Goal: Communication & Community: Answer question/provide support

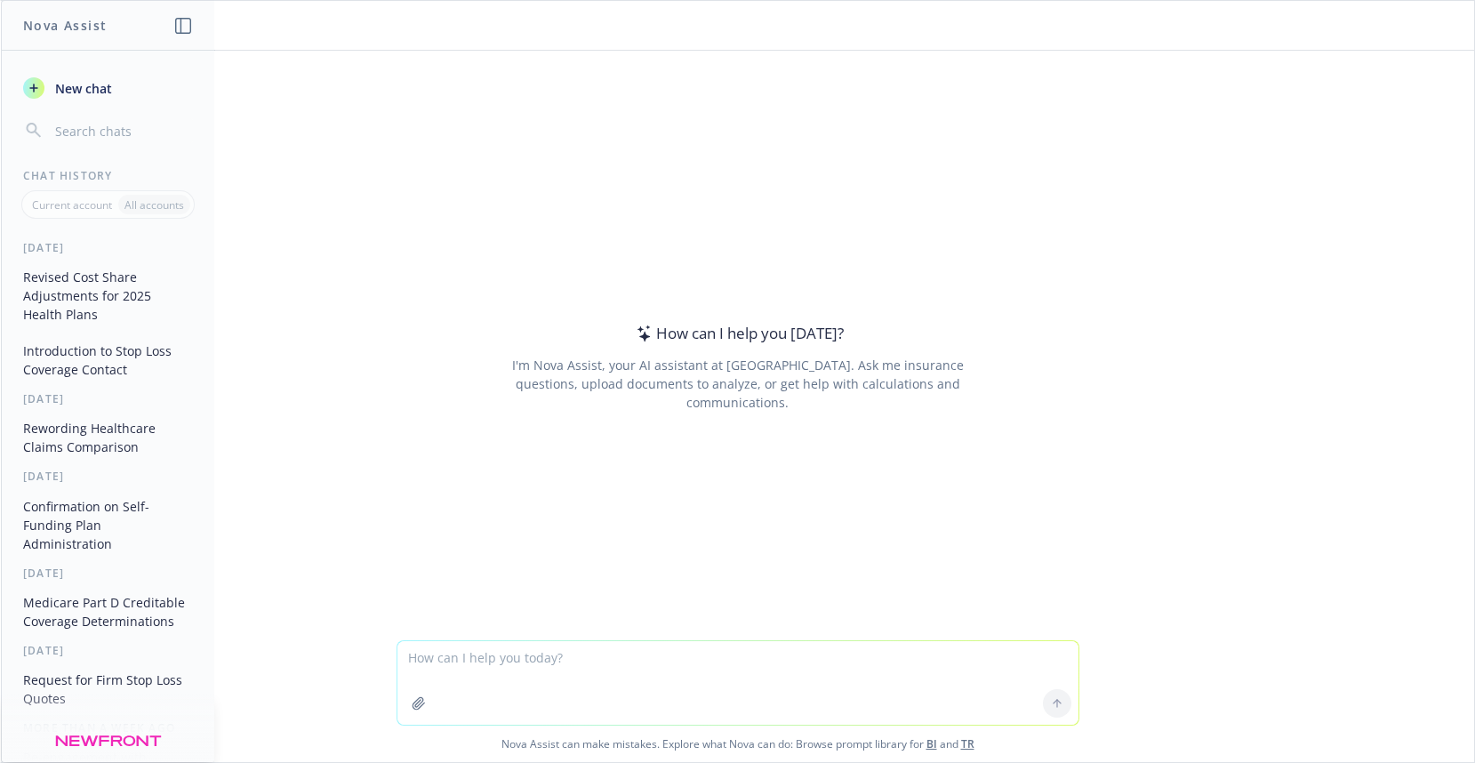
click at [445, 665] on textarea at bounding box center [737, 683] width 681 height 84
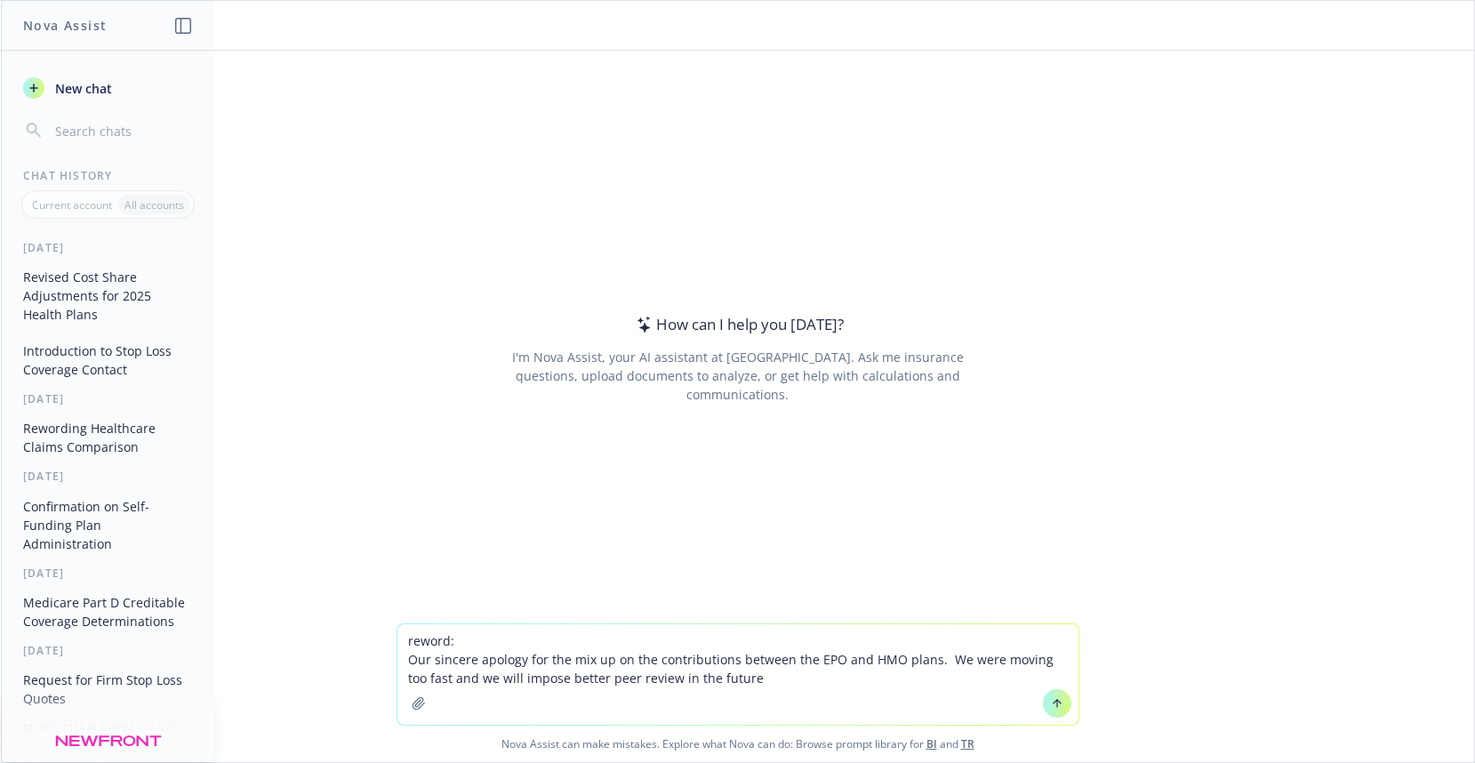
type textarea "reword: Our sincere apology for the mix up on the contributions between the EPO…"
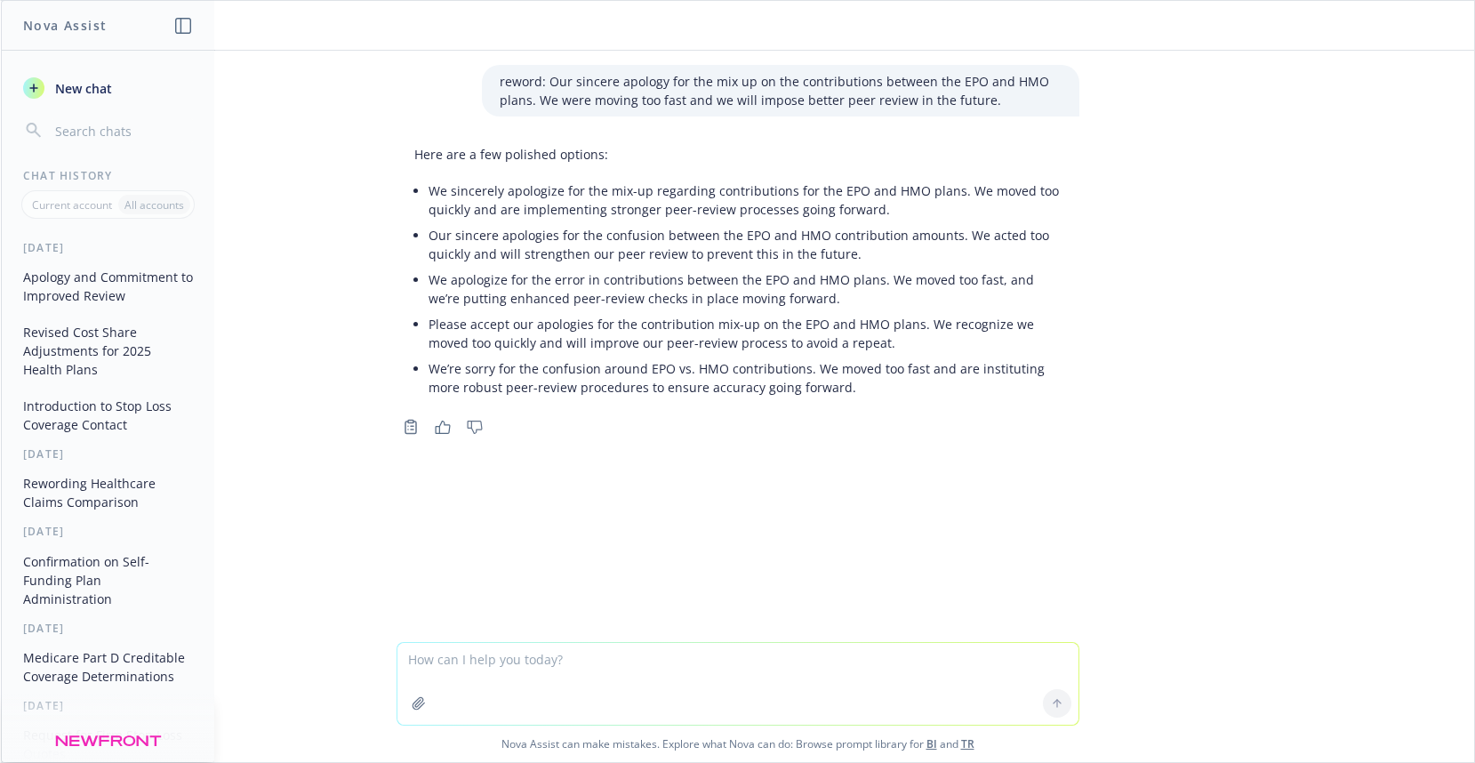
click at [457, 204] on p "We sincerely apologize for the mix-up regarding contributions for the EPO and H…" at bounding box center [745, 199] width 633 height 37
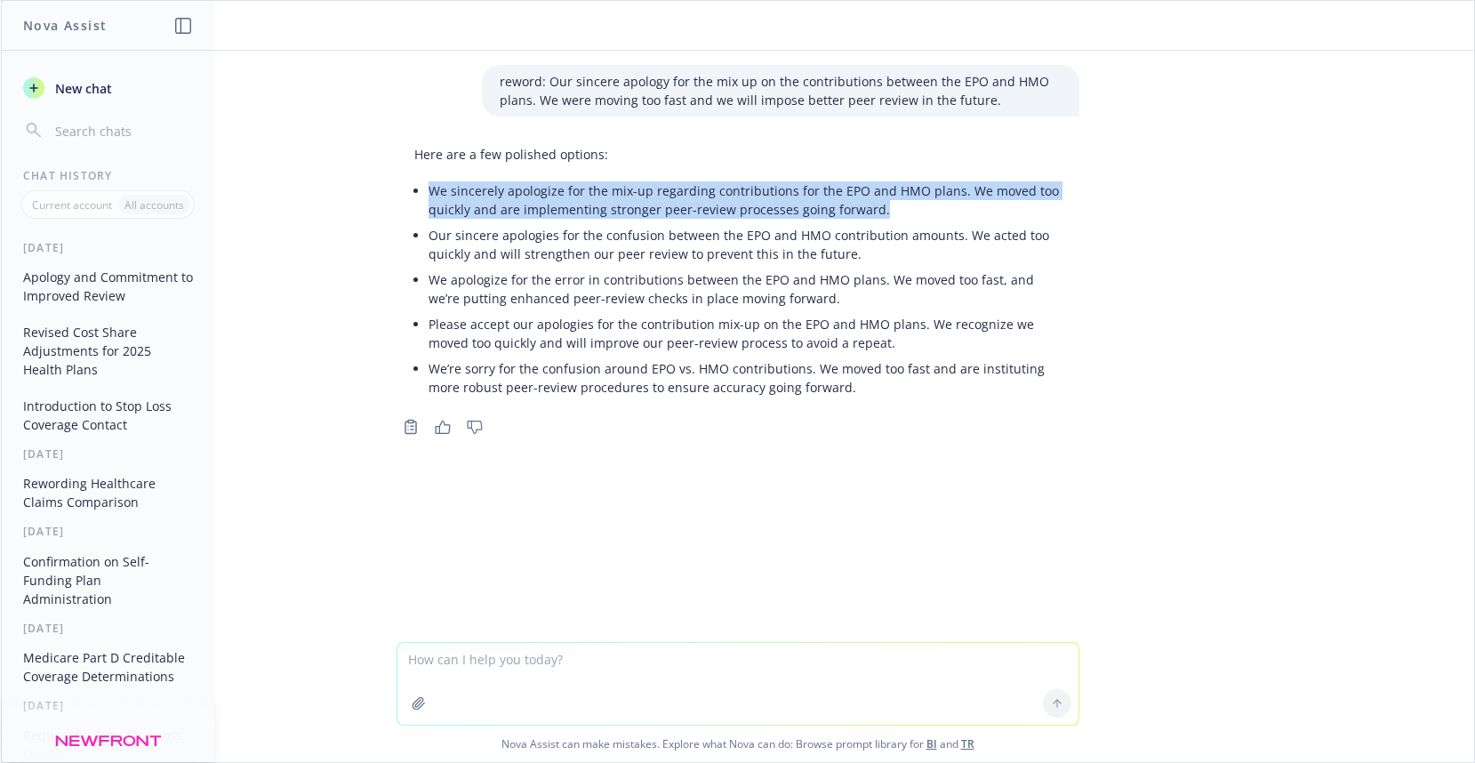
drag, startPoint x: 423, startPoint y: 192, endPoint x: 909, endPoint y: 214, distance: 486.0
click at [908, 217] on p "We sincerely apologize for the mix-up regarding contributions for the EPO and H…" at bounding box center [745, 199] width 633 height 37
copy p "We sincerely apologize for the mix-up regarding contributions for the EPO and H…"
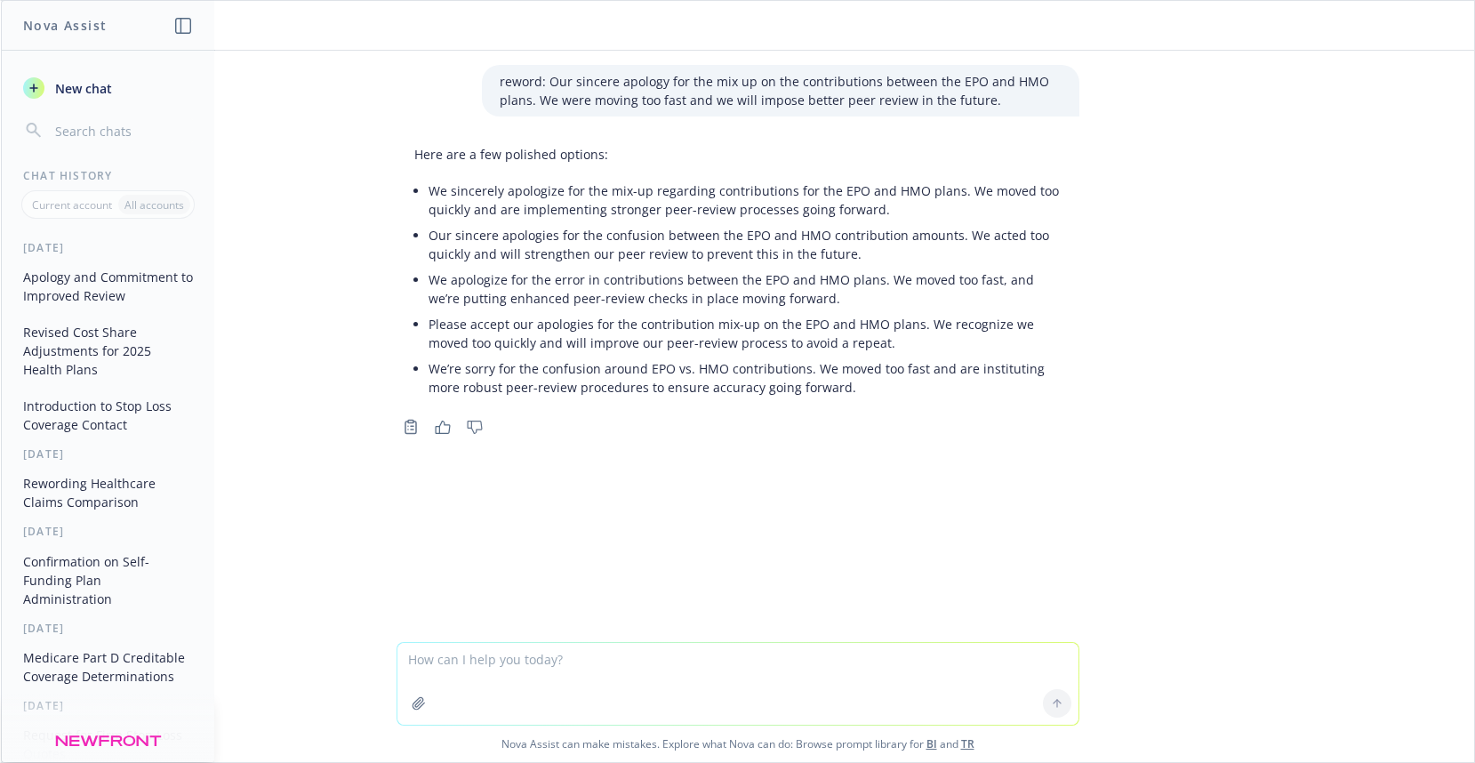
click at [445, 661] on textarea at bounding box center [737, 684] width 681 height 82
click at [420, 682] on div at bounding box center [418, 703] width 43 height 43
click at [436, 680] on textarea "reword:" at bounding box center [737, 683] width 681 height 84
paste textarea "Lo ipsumdolo sitametco adi eli sed-do eiusmodte inc UTL etd MAG Aliqua enimadmi…"
type textarea "loremi: Do sitametco adipiscin eli sed doe-te incididun utl ETD mag ALI Enimad …"
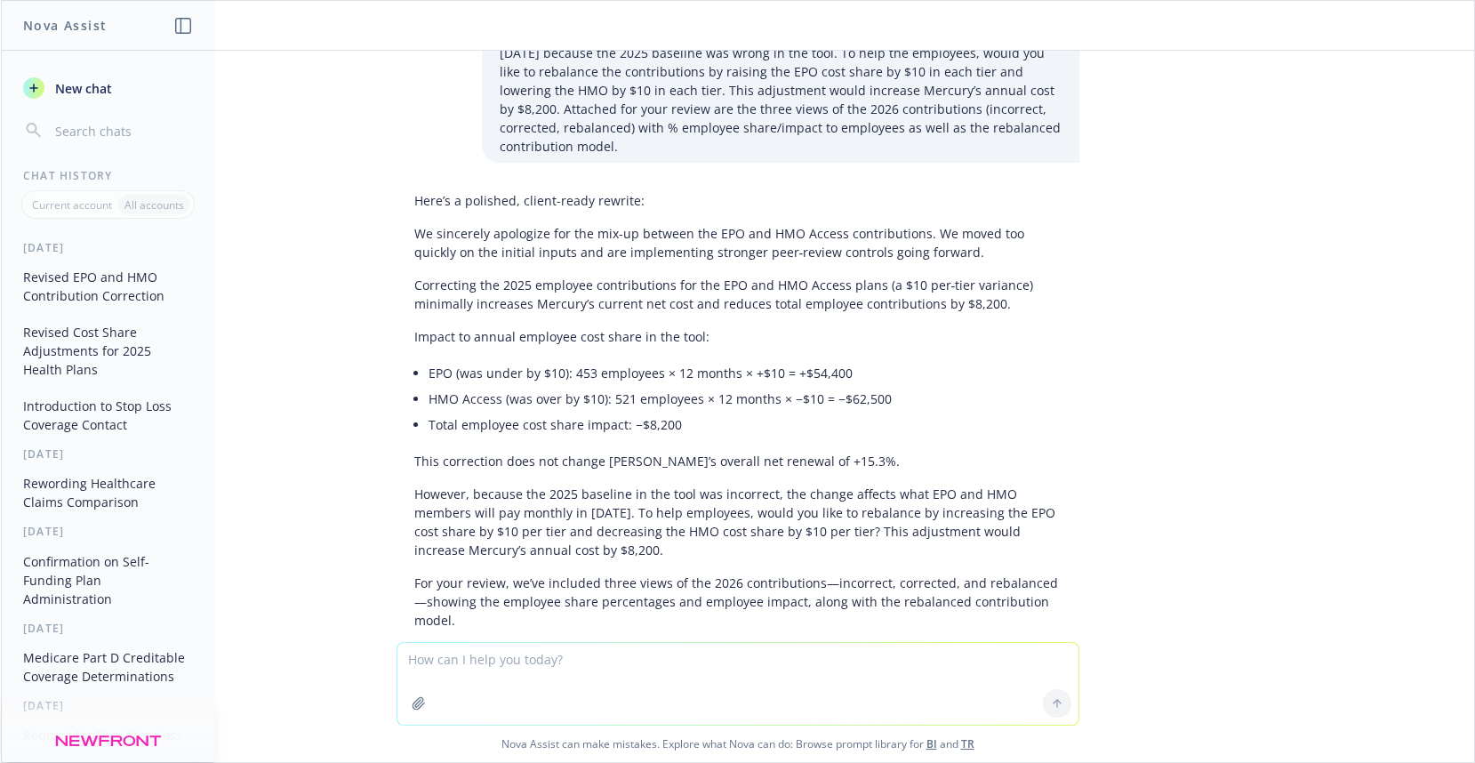
scroll to position [718, 0]
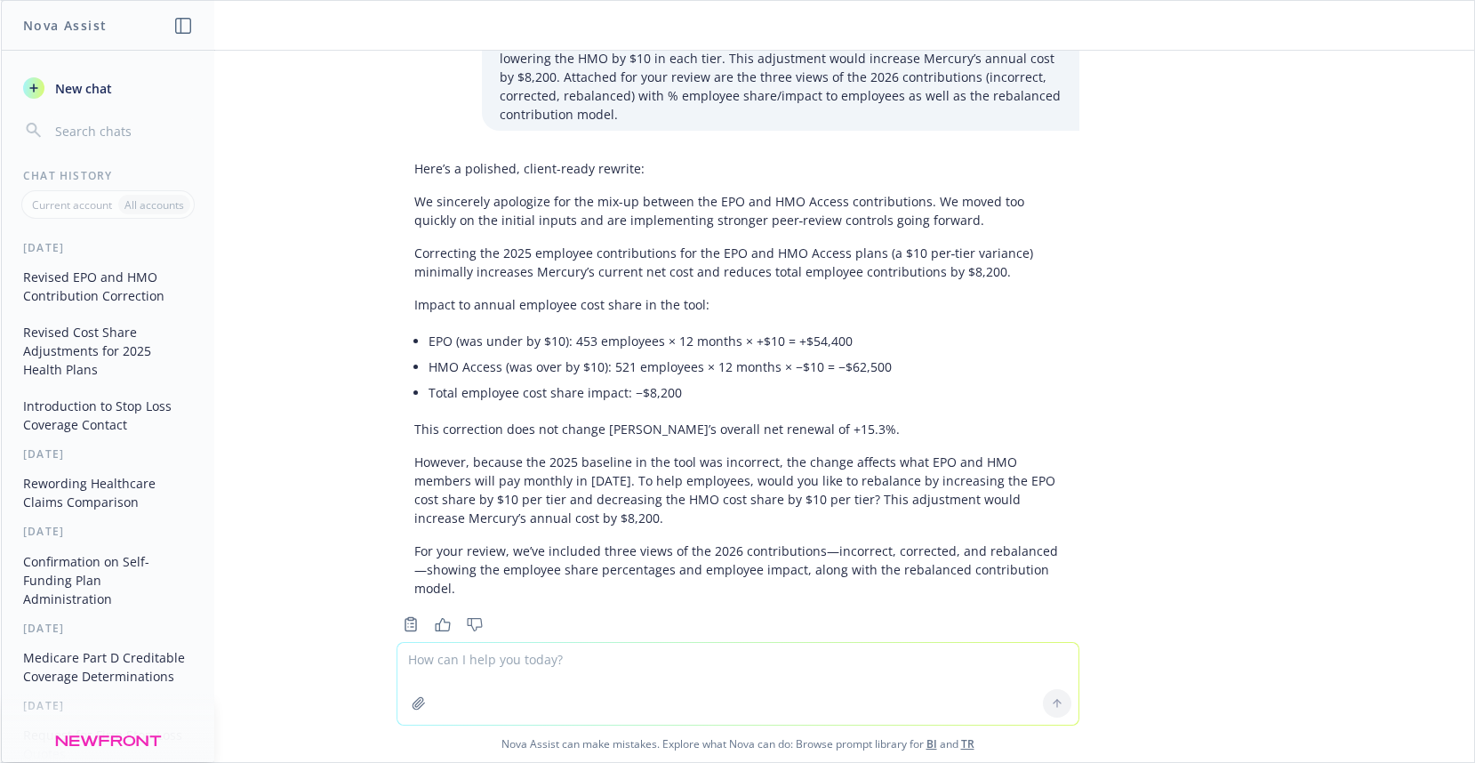
click at [519, 253] on p "Correcting the 2025 employee contributions for the EPO and HMO Access plans (a …" at bounding box center [737, 262] width 647 height 37
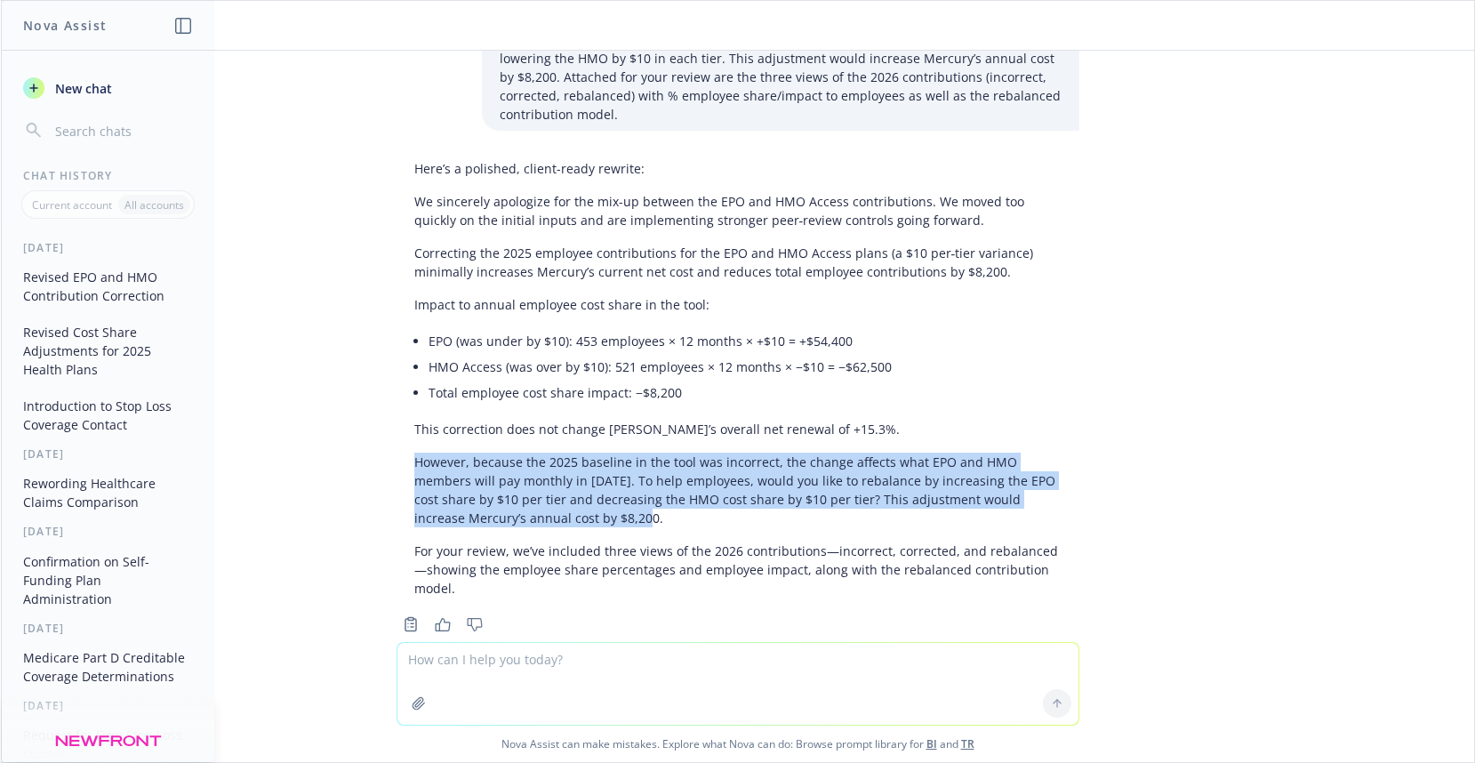
drag, startPoint x: 403, startPoint y: 446, endPoint x: 559, endPoint y: 498, distance: 164.8
click at [559, 498] on p "However, because the 2025 baseline in the tool was incorrect, the change affect…" at bounding box center [737, 490] width 647 height 75
copy p "However, because the 2025 baseline in the tool was incorrect, the change affect…"
drag, startPoint x: 432, startPoint y: 544, endPoint x: 423, endPoint y: 538, distance: 10.9
click at [432, 544] on p "For your review, we’ve included three views of the 2026 contributions—incorrect…" at bounding box center [737, 569] width 647 height 56
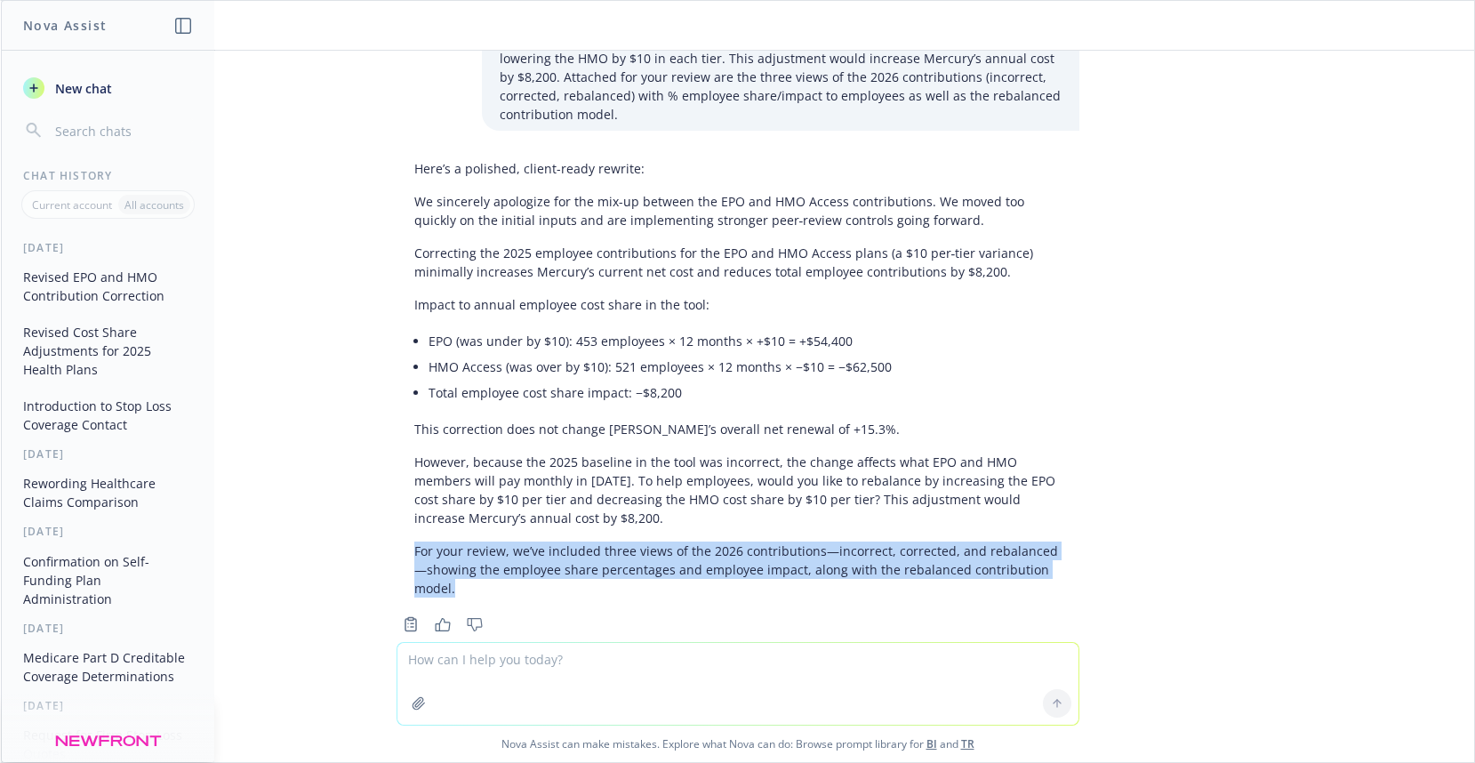
drag, startPoint x: 402, startPoint y: 529, endPoint x: 1078, endPoint y: 558, distance: 676.4
click at [1078, 558] on div "Here’s a polished, client-ready rewrite: We sincerely apologize for the mix-up …" at bounding box center [737, 394] width 711 height 485
copy p "For your review, we’ve included three views of the 2026 contributions—incorrect…"
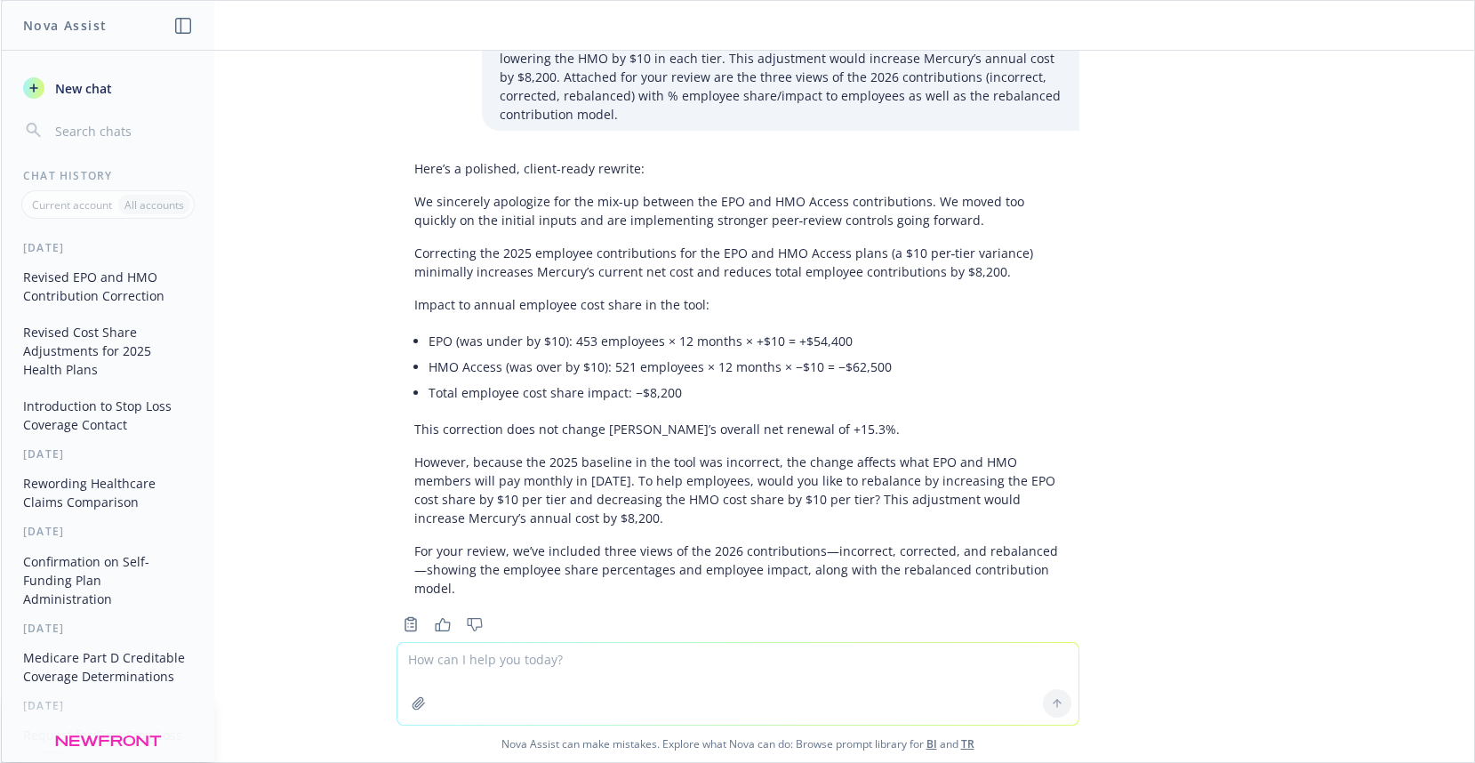
click at [464, 660] on textarea at bounding box center [737, 684] width 681 height 82
paste textarea "Again, we are very sorry for the error."
type textarea "Again, we are very sorry for the error."
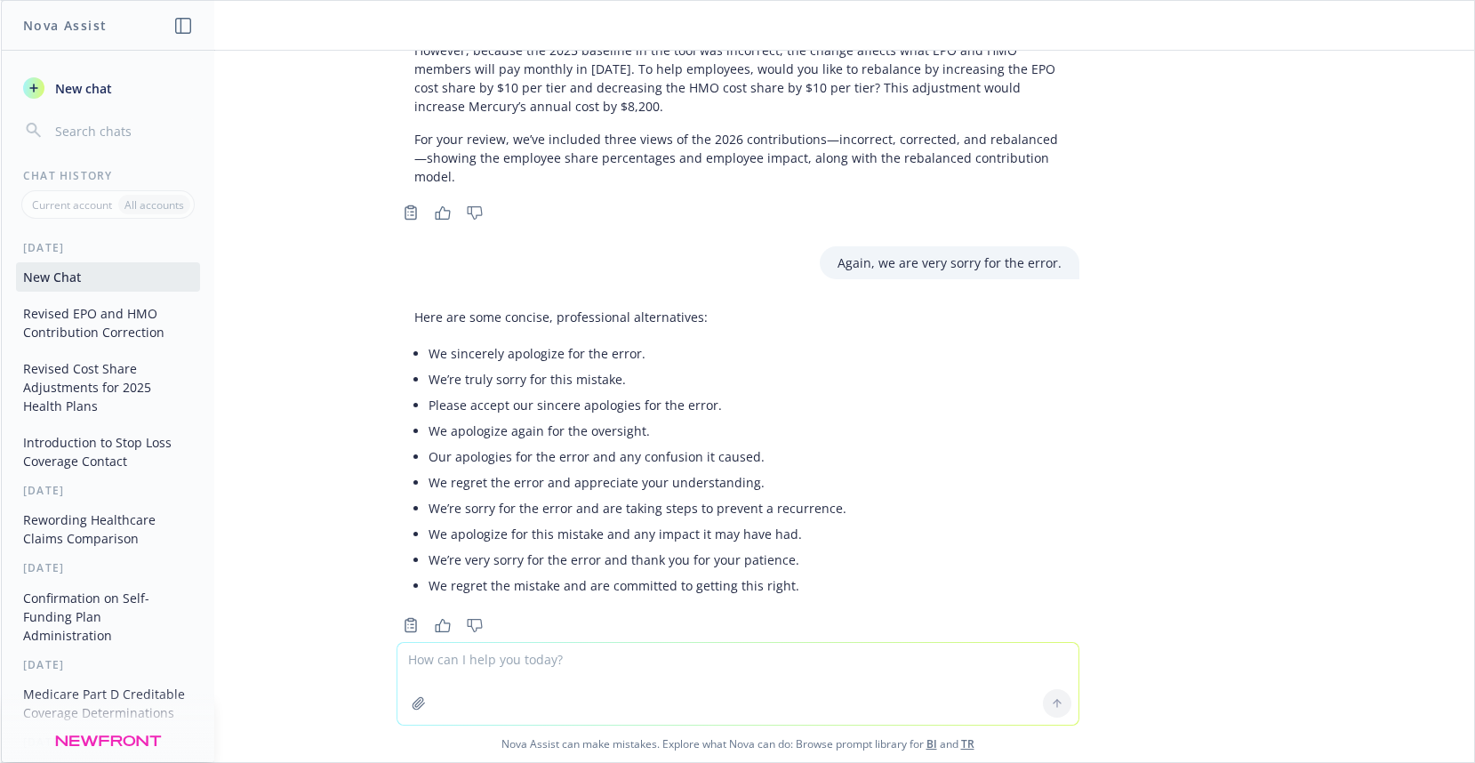
scroll to position [1131, 0]
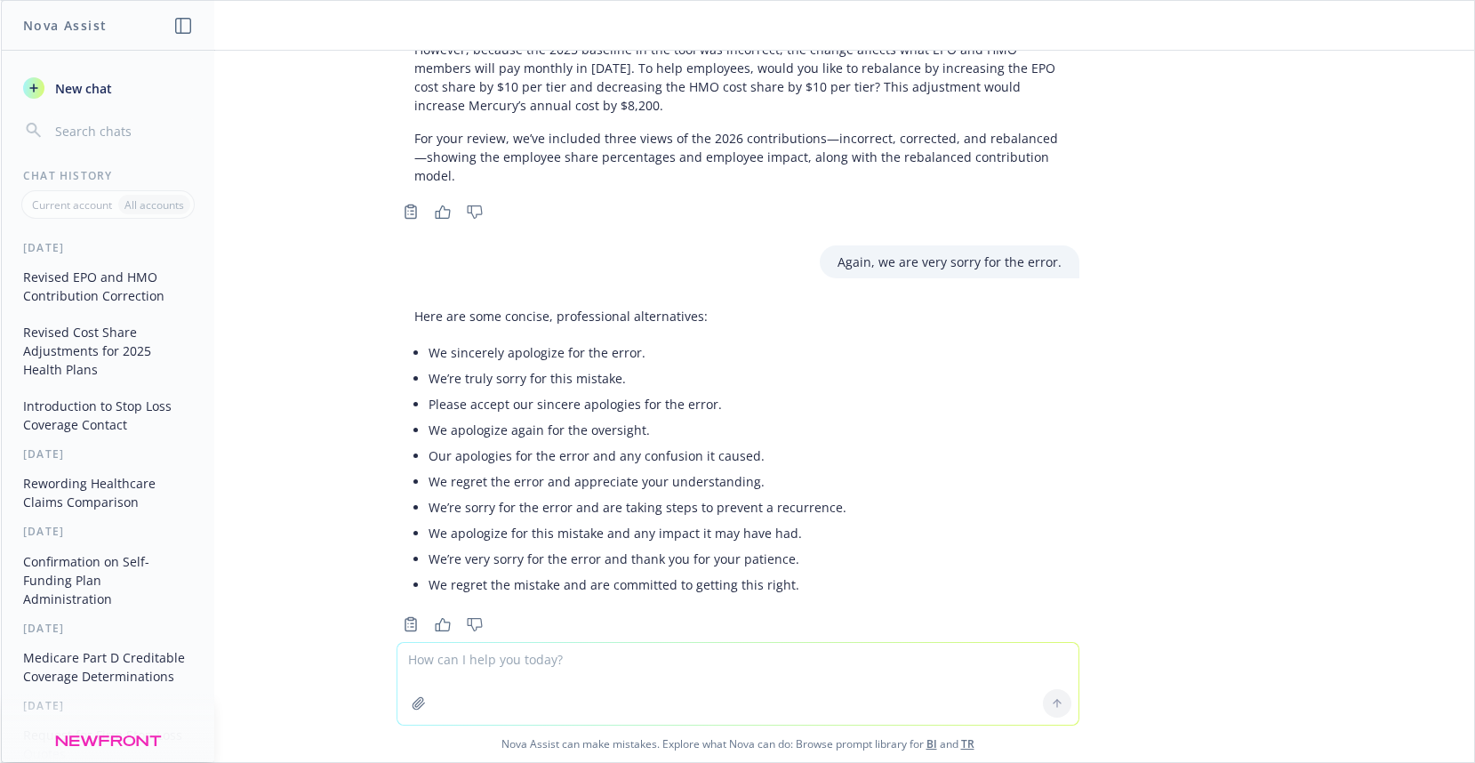
click at [445, 469] on li "We regret the error and appreciate your understanding." at bounding box center [638, 482] width 418 height 26
drag, startPoint x: 418, startPoint y: 445, endPoint x: 744, endPoint y: 451, distance: 326.4
click at [744, 469] on li "We regret the error and appreciate your understanding." at bounding box center [638, 482] width 418 height 26
copy li "We regret the error and appreciate your understanding."
click at [499, 676] on textarea at bounding box center [737, 684] width 681 height 82
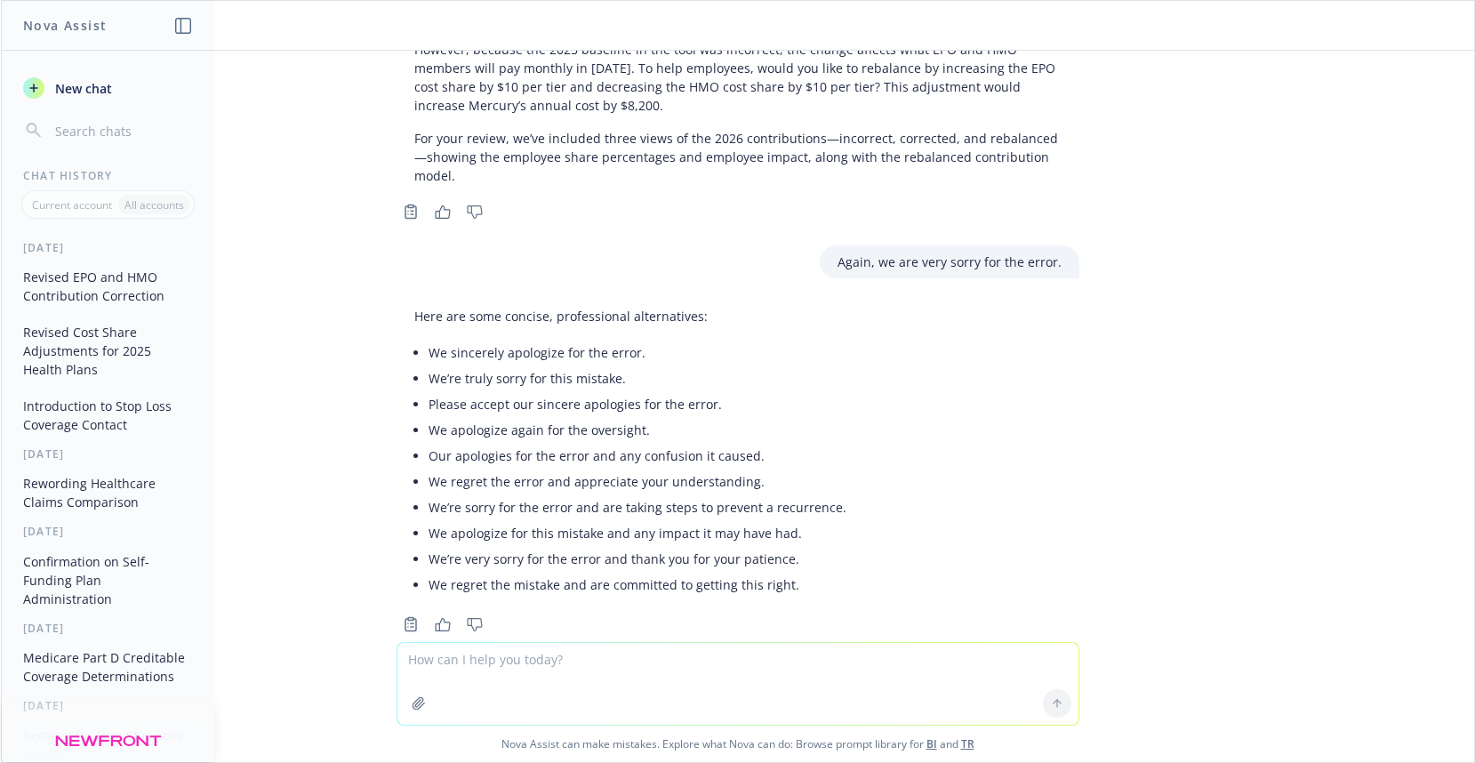
paste textarea "Again, we regret the error and appreciate your understanding. Please let us kno…"
type textarea "Again, we regret the error and appreciate your understanding. Please let us kno…"
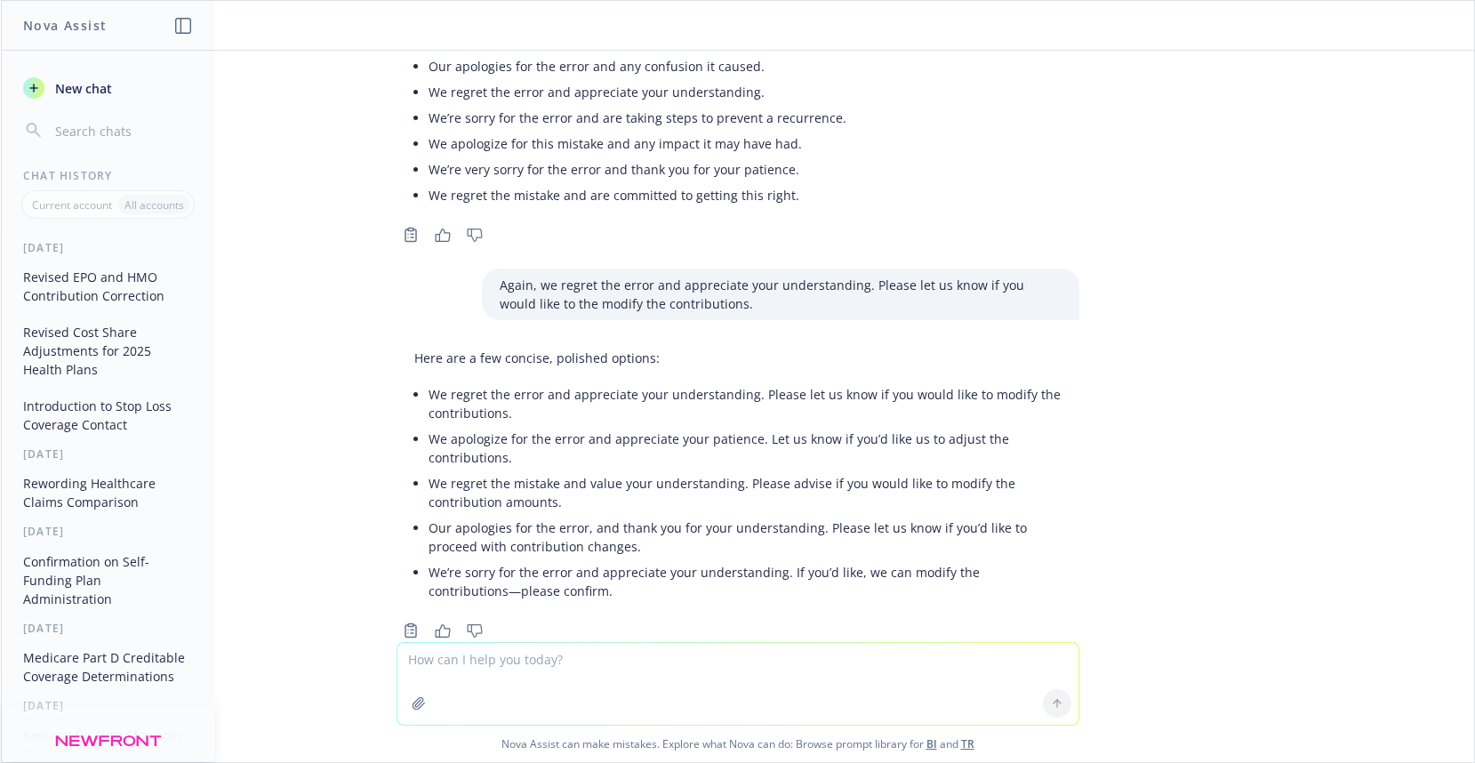
scroll to position [1527, 0]
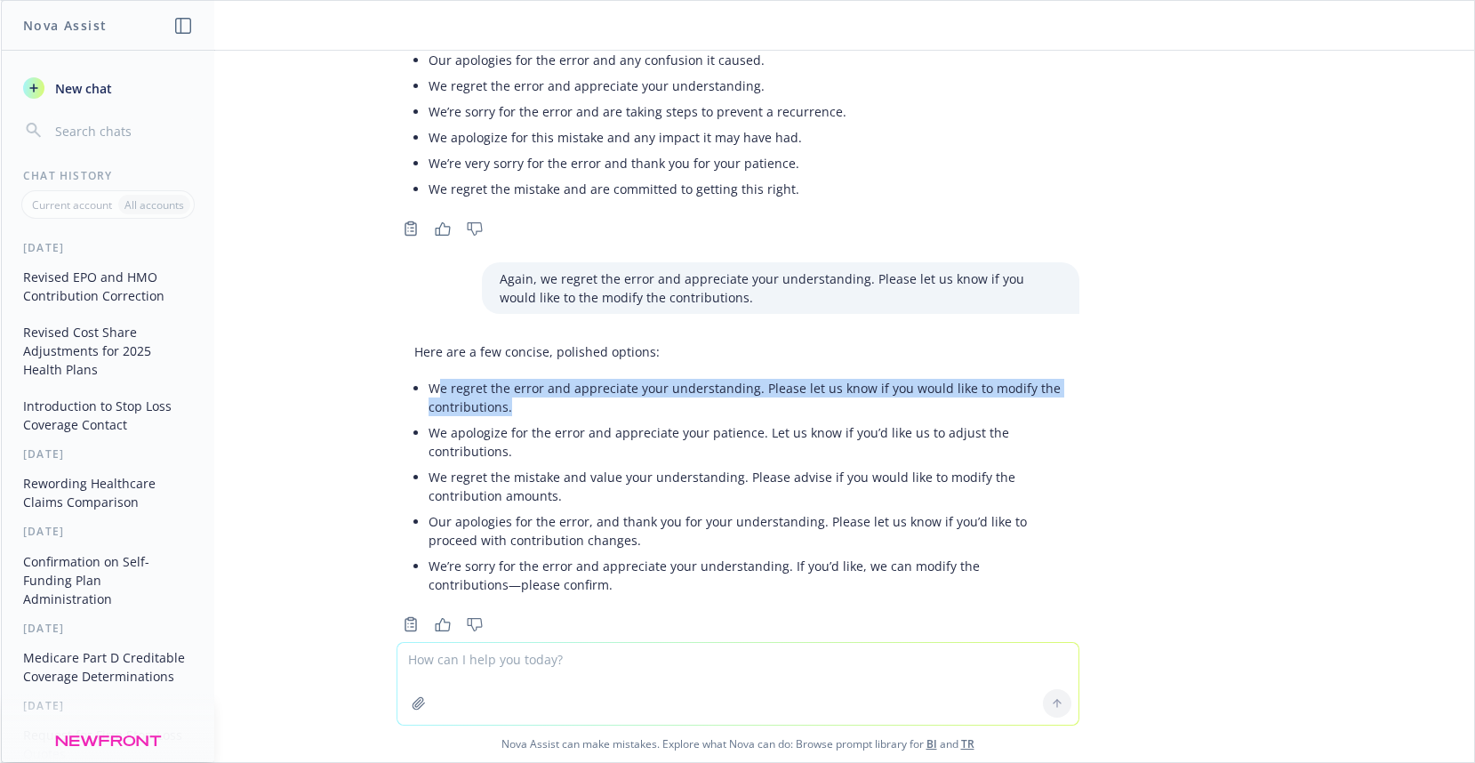
drag, startPoint x: 422, startPoint y: 350, endPoint x: 523, endPoint y: 378, distance: 104.2
click at [523, 378] on li "We regret the error and appreciate your understanding. Please let us know if yo…" at bounding box center [745, 397] width 633 height 44
